Goal: Book appointment/travel/reservation

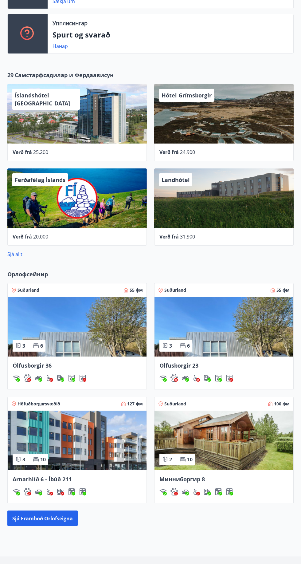
scroll to position [176, 0]
click at [64, 518] on font "Sjá framboð orlofseigna" at bounding box center [42, 518] width 61 height 7
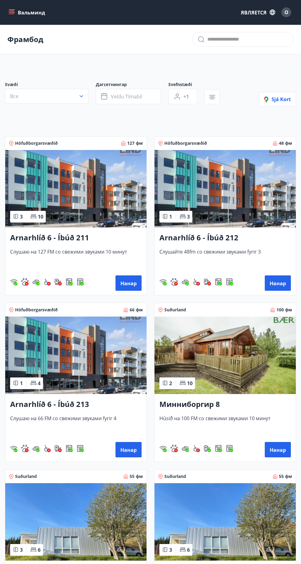
click at [229, 209] on img at bounding box center [225, 188] width 141 height 77
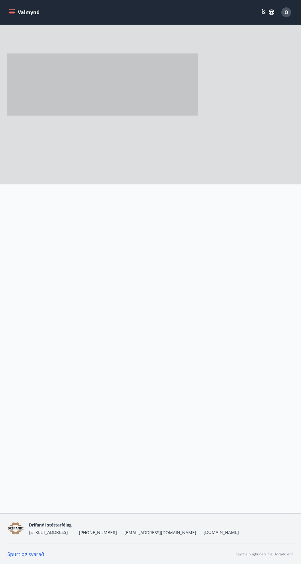
click at [285, 248] on div at bounding box center [248, 226] width 91 height 44
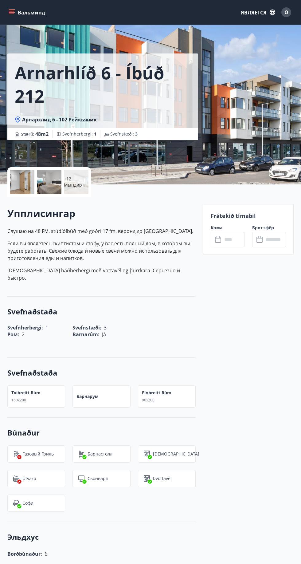
click at [234, 245] on input "text" at bounding box center [234, 239] width 22 height 15
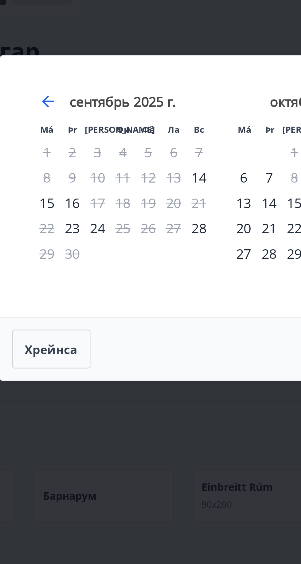
click at [130, 225] on div "Má Þr Ми Фи Фё Ла Вс Má Þr Ми Фи Фё Ла Вс август 2025 г. 1 2 3 4 5 6 7 8 9 10 1…" at bounding box center [150, 282] width 301 height 564
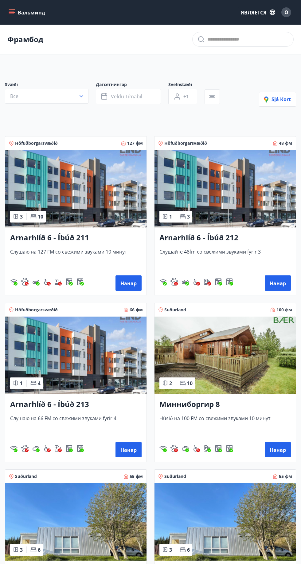
click at [137, 454] on button "Нанар" at bounding box center [129, 449] width 26 height 15
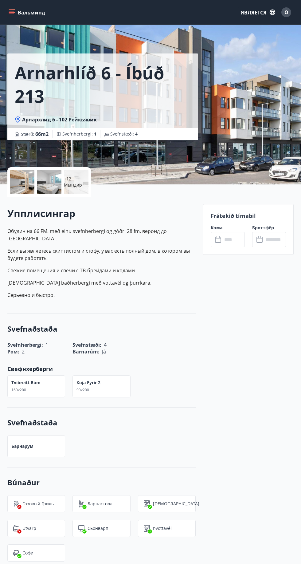
click at [232, 240] on input "text" at bounding box center [234, 239] width 22 height 15
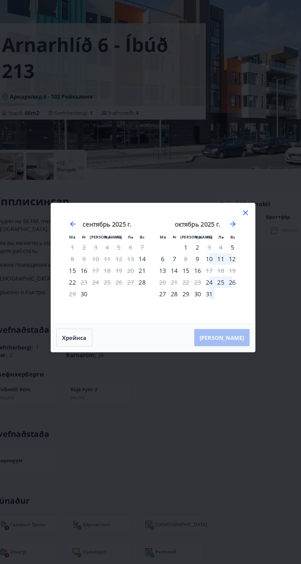
click at [87, 339] on font "Хрейнса" at bounding box center [80, 336] width 22 height 7
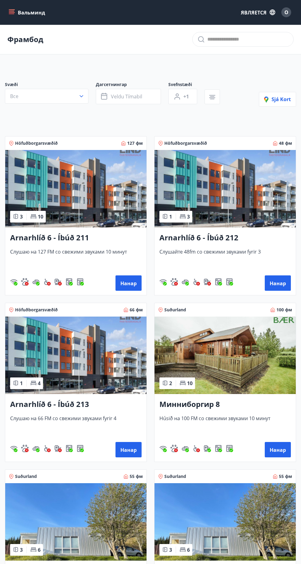
click at [132, 284] on font "Нанар" at bounding box center [129, 283] width 16 height 7
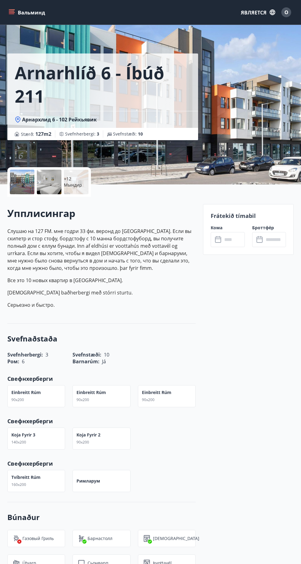
click at [234, 242] on input "text" at bounding box center [234, 239] width 22 height 15
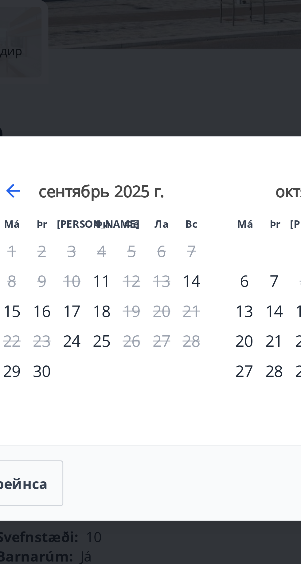
click at [110, 268] on font "11" at bounding box center [110, 265] width 6 height 7
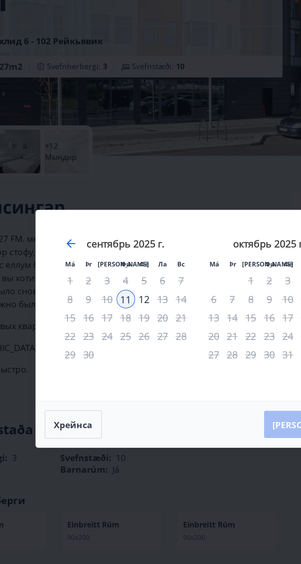
click at [83, 340] on button "Хрейнса" at bounding box center [80, 336] width 32 height 16
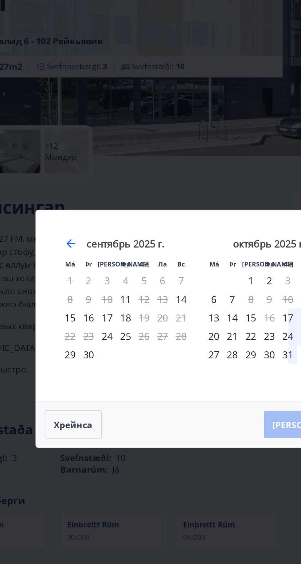
click at [81, 335] on font "Хрейнса" at bounding box center [80, 336] width 22 height 7
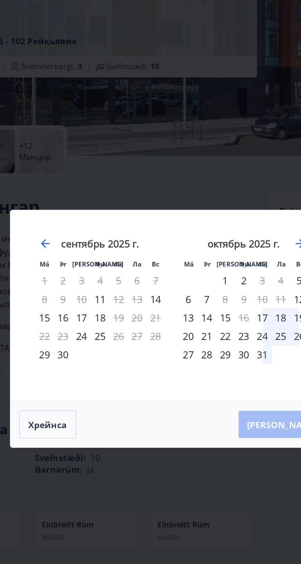
click at [75, 233] on icon "Перейдите назад, чтобы перейти к предыдущему месяцу." at bounding box center [78, 233] width 7 height 7
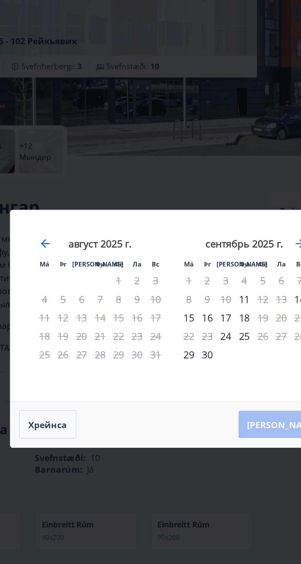
click at [82, 341] on button "Хрейнса" at bounding box center [80, 336] width 32 height 16
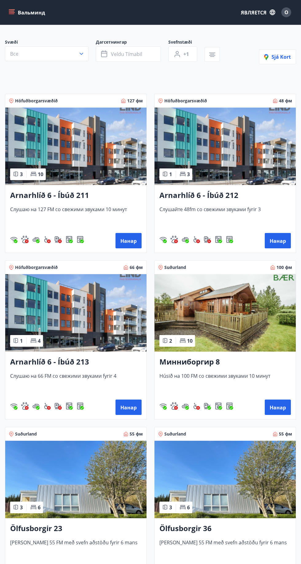
scroll to position [43, 0]
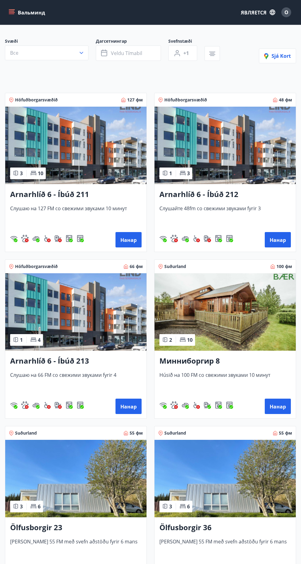
click at [278, 410] on button "Нанар" at bounding box center [278, 406] width 26 height 15
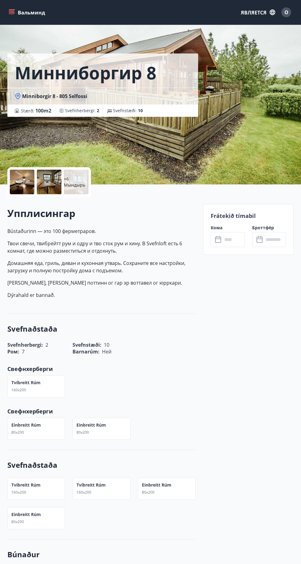
click at [229, 240] on input "text" at bounding box center [234, 239] width 22 height 15
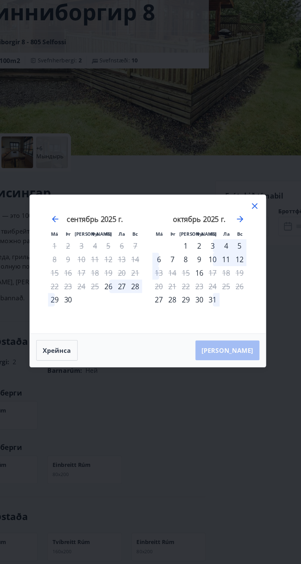
click at [86, 340] on font "Хрейнса" at bounding box center [80, 336] width 22 height 7
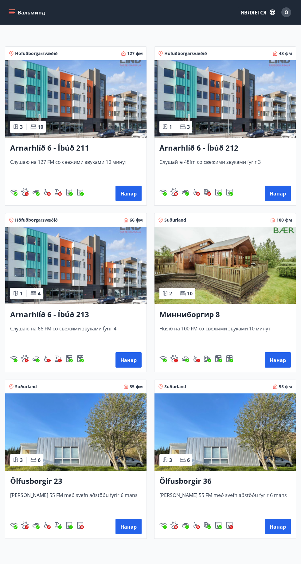
scroll to position [102, 0]
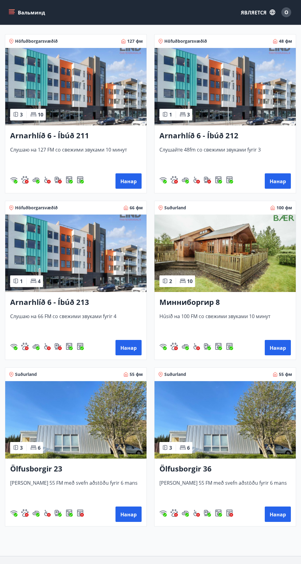
click at [130, 519] on button "Нанар" at bounding box center [129, 514] width 26 height 15
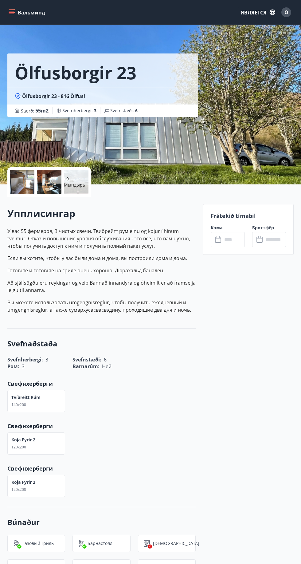
click at [231, 239] on input "text" at bounding box center [234, 239] width 22 height 15
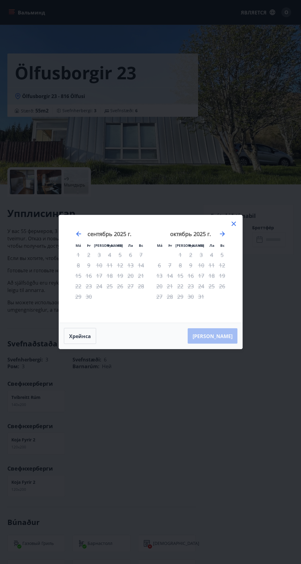
click at [234, 228] on icon at bounding box center [233, 223] width 7 height 7
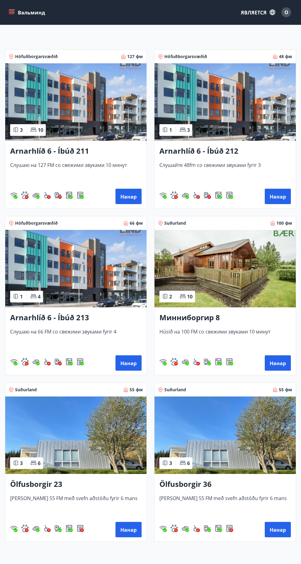
scroll to position [102, 0]
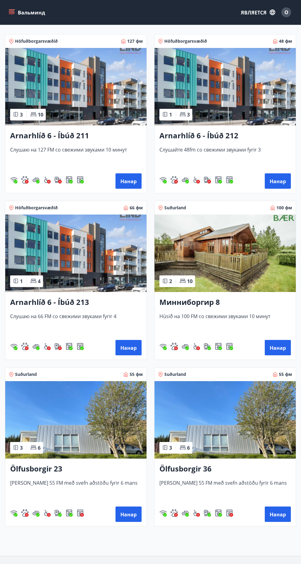
click at [278, 515] on font "Нанар" at bounding box center [278, 514] width 16 height 7
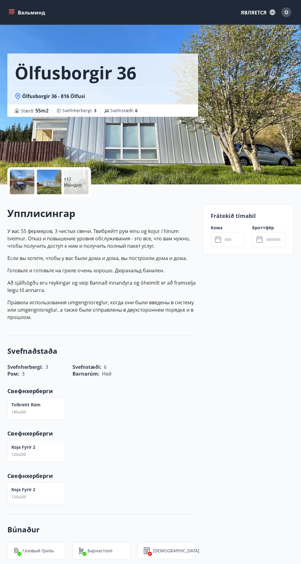
click at [235, 239] on input "text" at bounding box center [234, 239] width 22 height 15
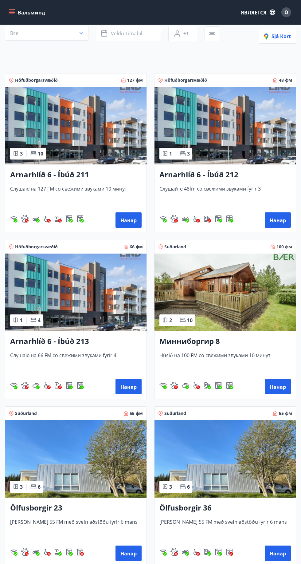
scroll to position [84, 0]
